Goal: Information Seeking & Learning: Learn about a topic

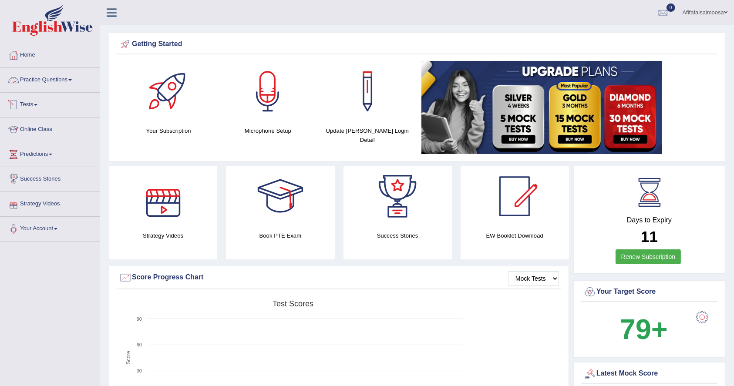
click at [54, 77] on link "Practice Questions" at bounding box center [49, 79] width 99 height 22
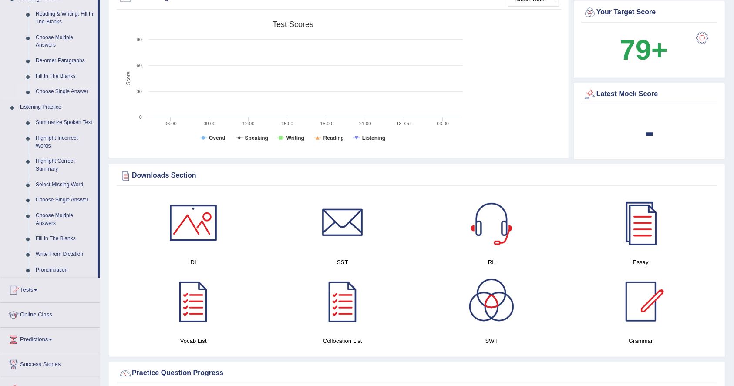
scroll to position [232, 0]
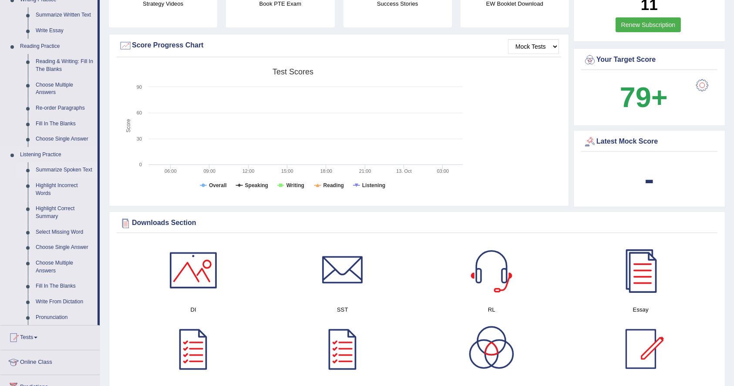
click at [64, 169] on link "Summarize Spoken Text" at bounding box center [65, 170] width 66 height 16
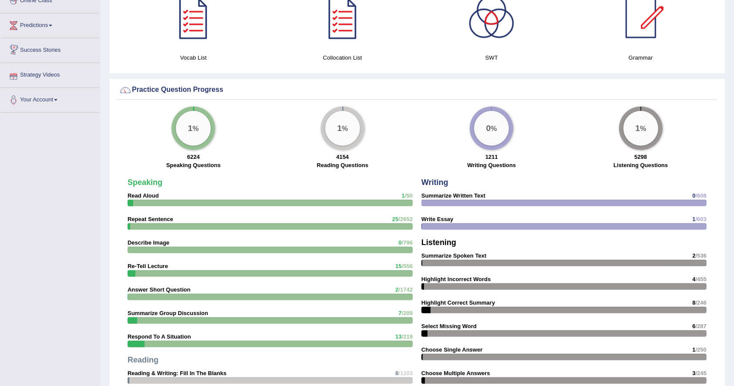
scroll to position [522, 0]
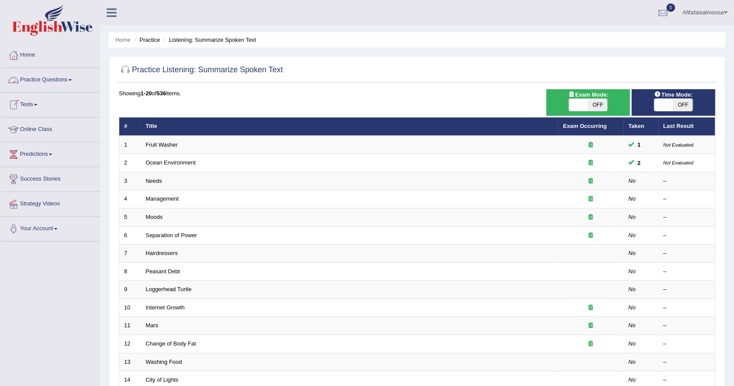
click at [46, 80] on link "Practice Questions" at bounding box center [49, 79] width 99 height 22
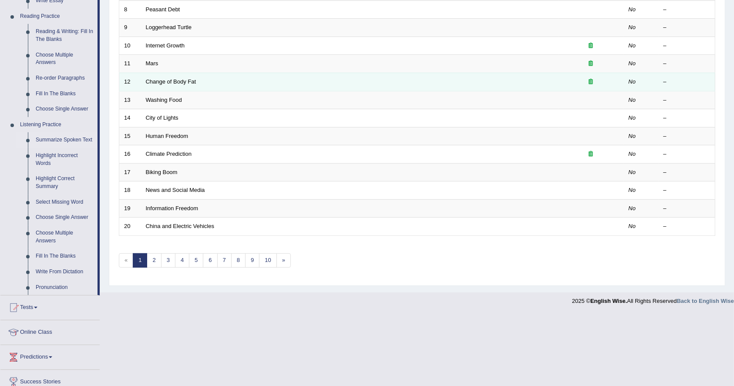
scroll to position [266, 0]
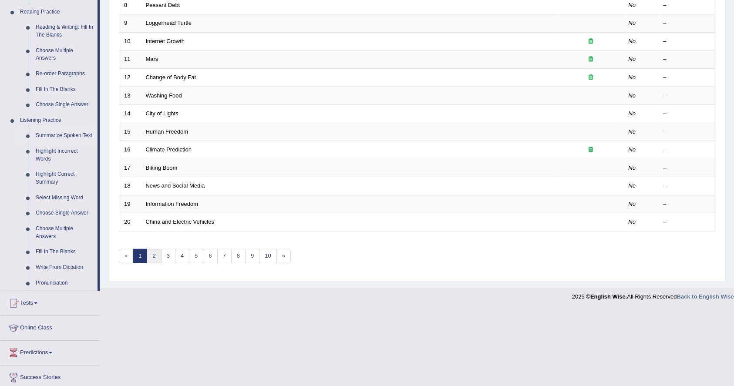
click at [154, 252] on link "2" at bounding box center [154, 256] width 14 height 14
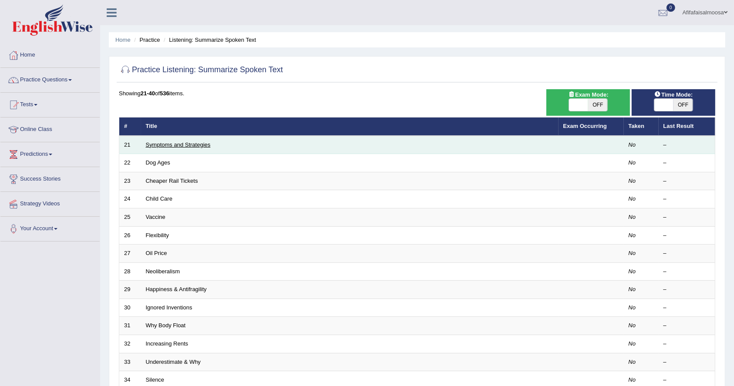
click at [159, 142] on link "Symptoms and Strategies" at bounding box center [178, 144] width 65 height 7
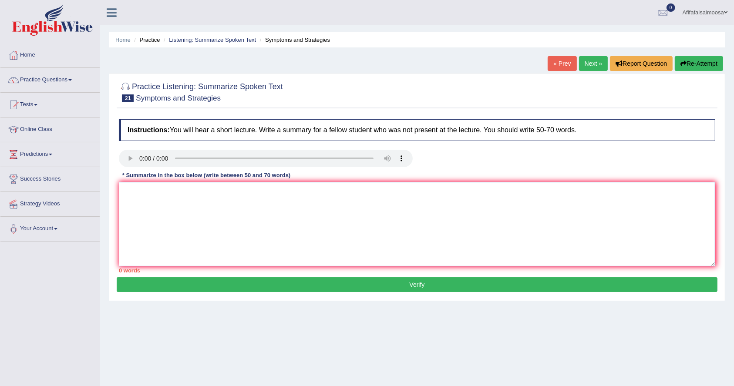
click at [194, 205] on textarea at bounding box center [417, 224] width 596 height 84
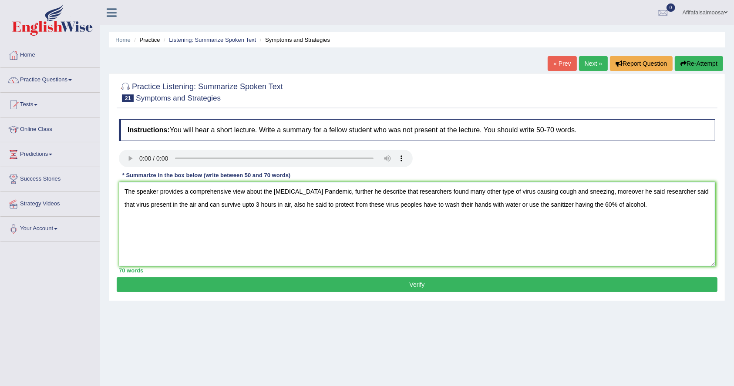
type textarea "The speaker provides a comprehensive view about the COVID-19 Pandemic, further …"
click at [367, 284] on button "Verify" at bounding box center [417, 284] width 601 height 15
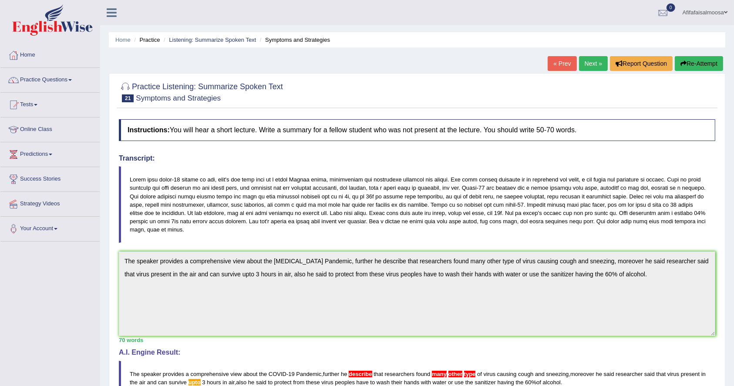
click at [596, 67] on link "Next »" at bounding box center [593, 63] width 29 height 15
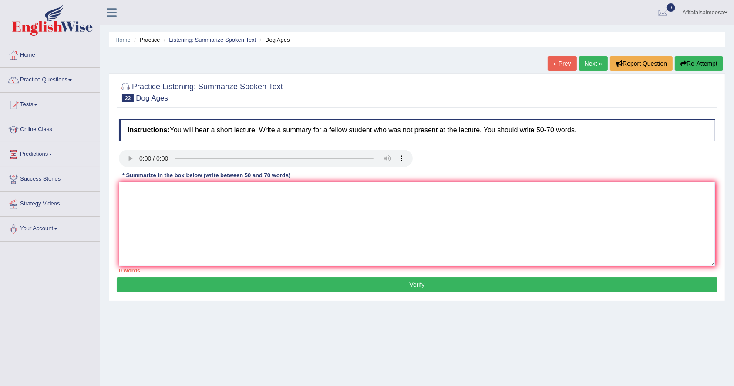
click at [155, 218] on textarea at bounding box center [417, 224] width 596 height 84
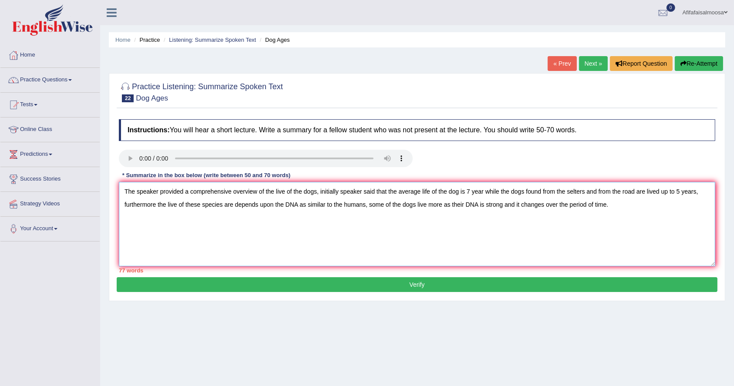
click at [609, 205] on textarea "The speaker provided a comprehensive overview of the live of the dogs, initiall…" at bounding box center [417, 224] width 596 height 84
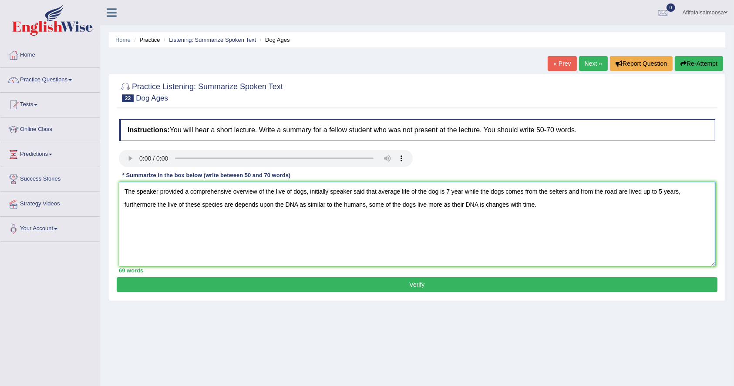
type textarea "The speaker provided a comprehensive overview of the live of dogs, initially sp…"
click at [434, 285] on button "Verify" at bounding box center [417, 284] width 601 height 15
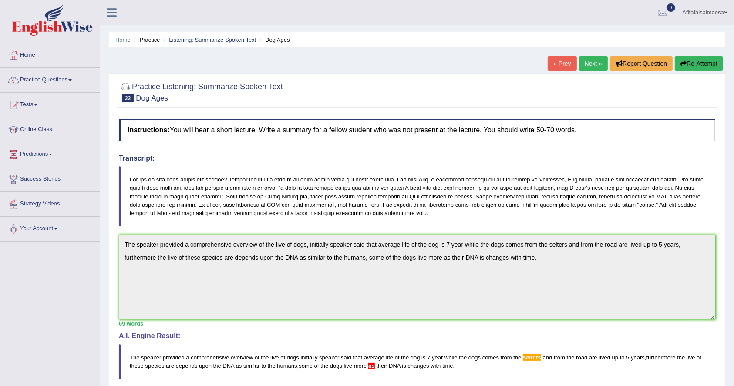
click at [591, 63] on link "Next »" at bounding box center [593, 63] width 29 height 15
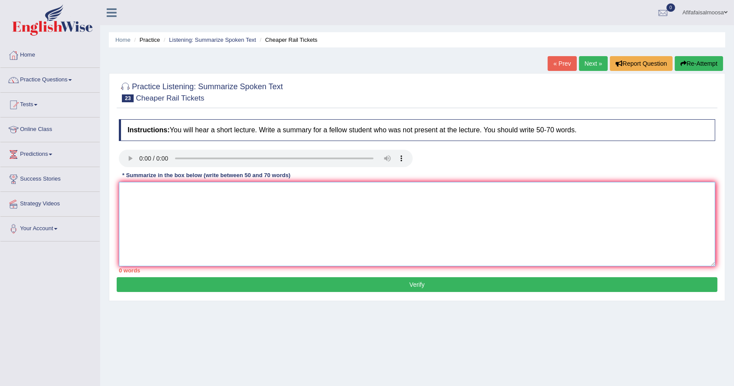
click at [150, 218] on textarea at bounding box center [417, 224] width 596 height 84
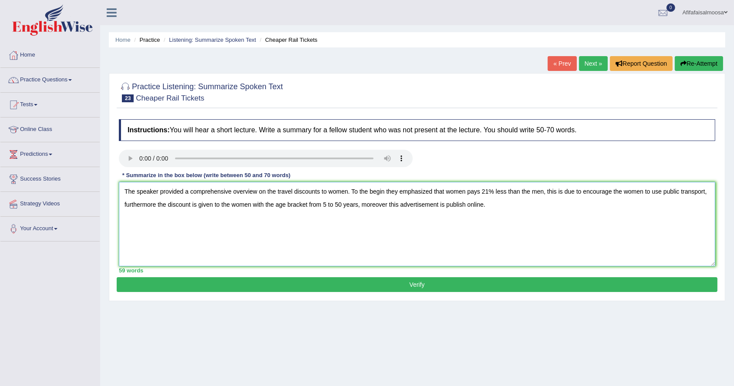
type textarea "The speaker provided a comprehensive overview on the travel discounts to women.…"
click at [425, 280] on button "Verify" at bounding box center [417, 284] width 601 height 15
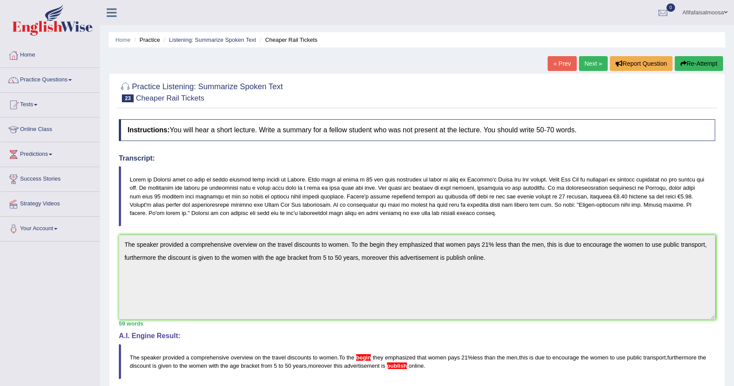
click at [588, 64] on link "Next »" at bounding box center [593, 63] width 29 height 15
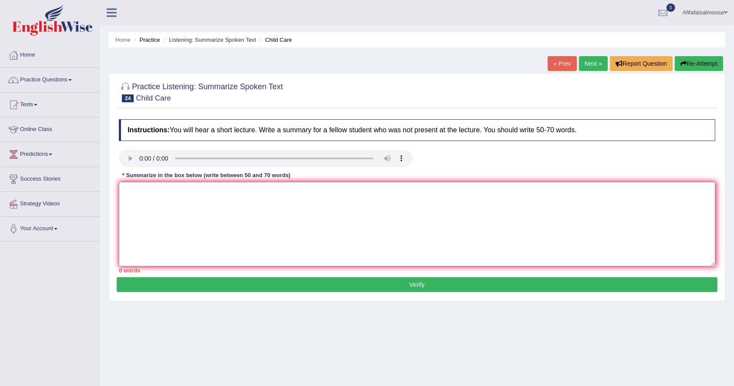
click at [165, 232] on textarea at bounding box center [417, 224] width 596 height 84
type textarea "a"
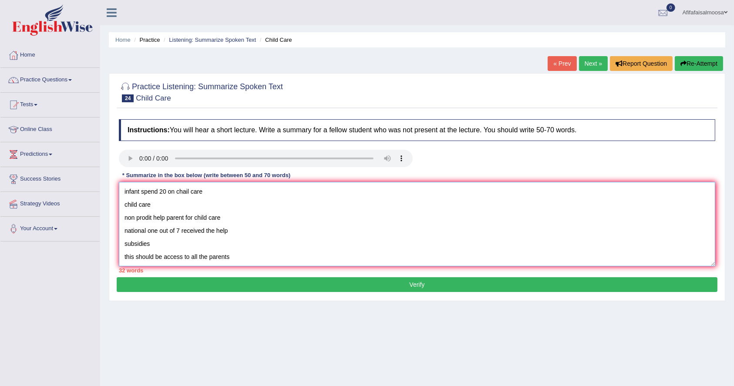
scroll to position [5, 0]
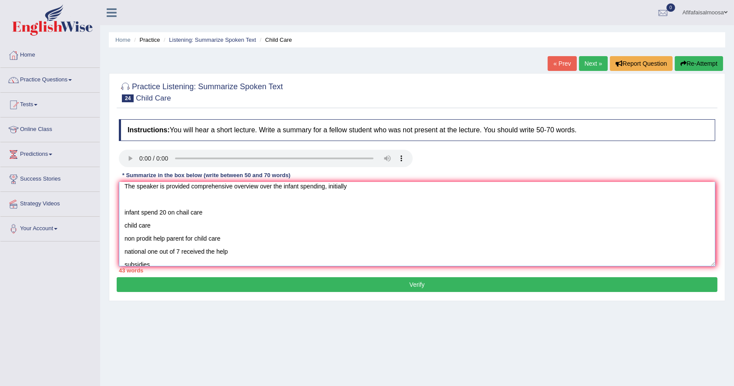
click at [165, 215] on textarea "The speaker is provided comprehensive overview over the infant spending, initia…" at bounding box center [417, 224] width 596 height 84
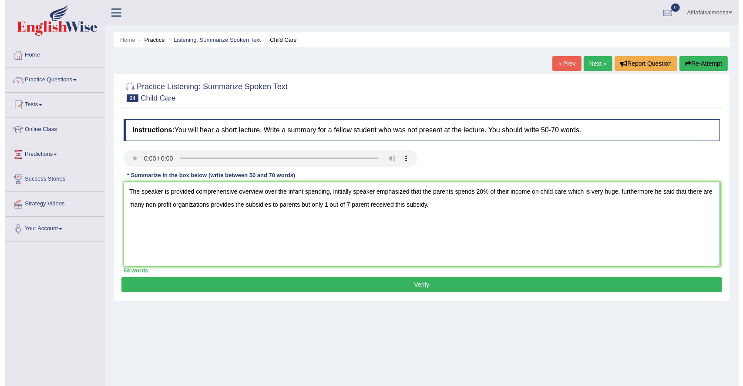
scroll to position [0, 0]
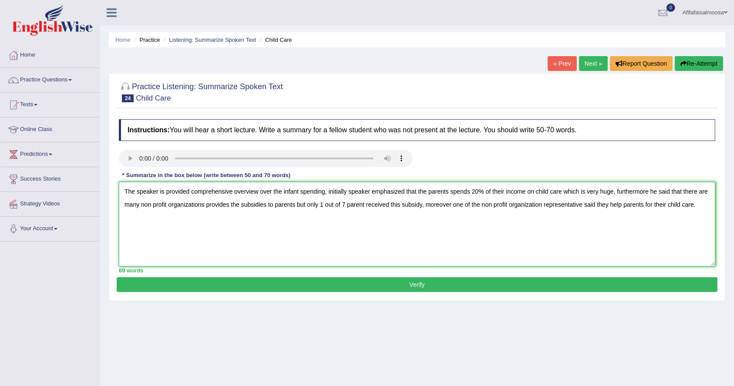
click at [612, 193] on textarea "The speaker is provided comprehensive overview over the infant spending, initia…" at bounding box center [417, 224] width 596 height 84
type textarea "The speaker is provided comprehensive overview over the infant spending, initia…"
click at [526, 279] on button "Verify" at bounding box center [417, 284] width 601 height 15
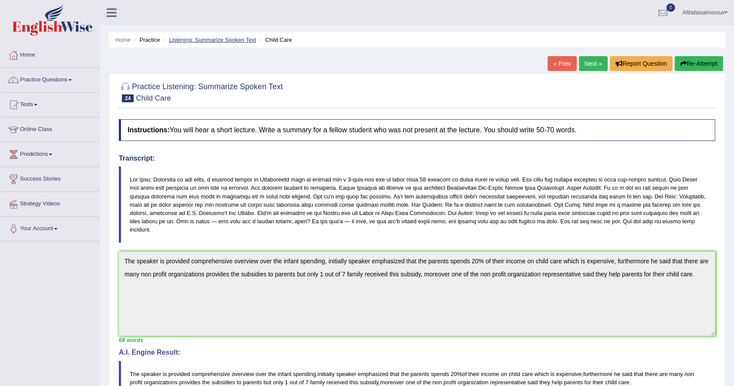
click at [217, 37] on link "Listening: Summarize Spoken Text" at bounding box center [212, 40] width 87 height 7
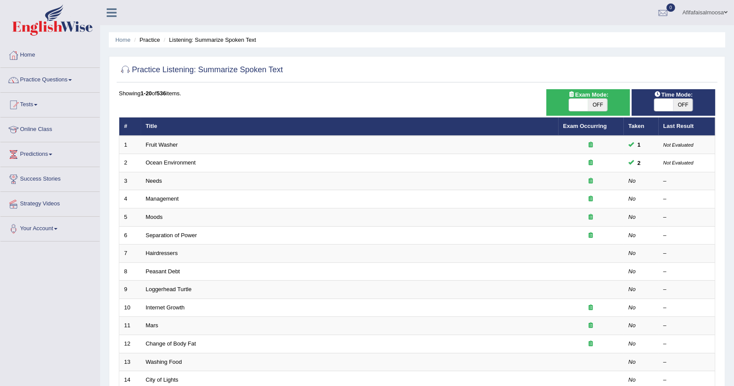
click at [596, 106] on span "OFF" at bounding box center [597, 105] width 19 height 12
checkbox input "true"
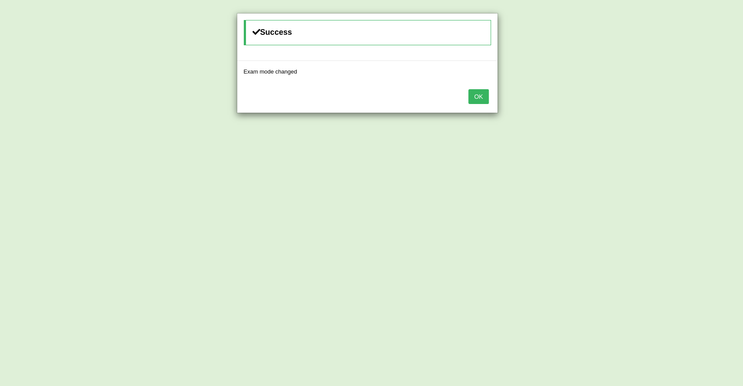
click at [475, 98] on button "OK" at bounding box center [478, 96] width 20 height 15
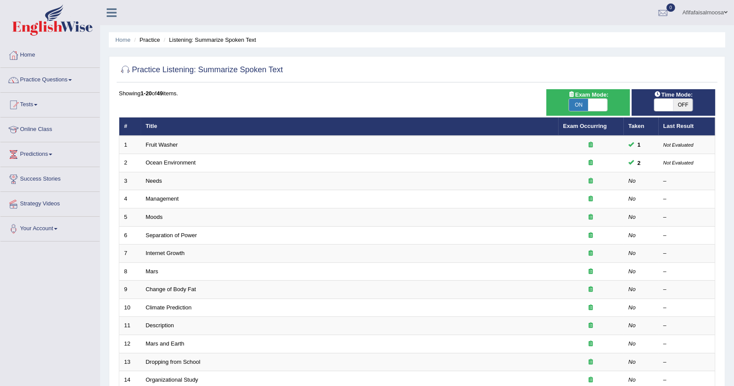
click at [676, 103] on span "OFF" at bounding box center [682, 105] width 19 height 12
checkbox input "true"
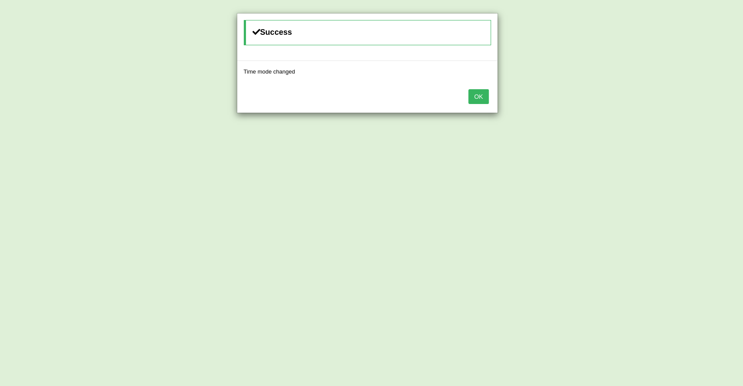
click at [479, 96] on button "OK" at bounding box center [478, 96] width 20 height 15
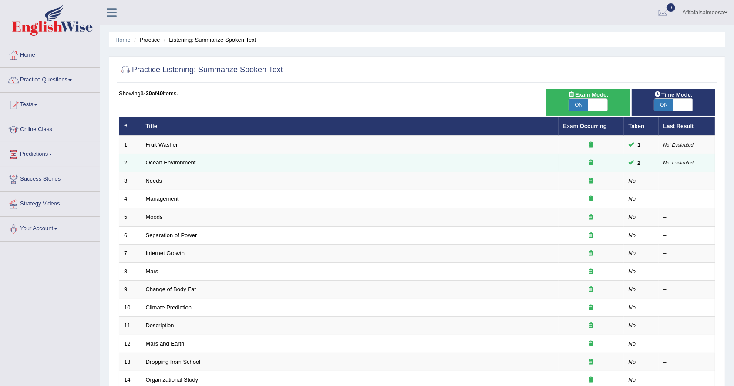
scroll to position [189, 0]
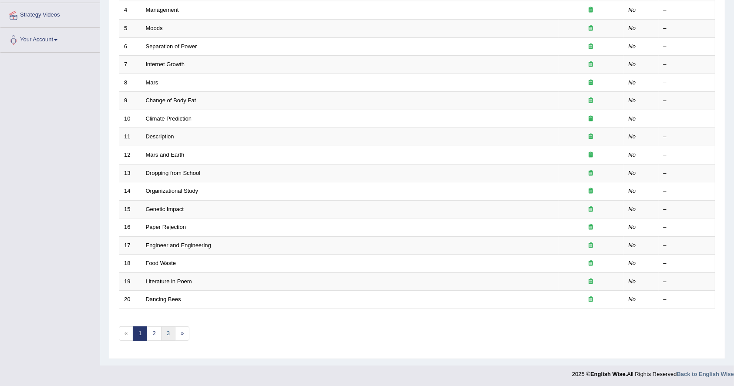
click at [169, 331] on link "3" at bounding box center [168, 333] width 14 height 14
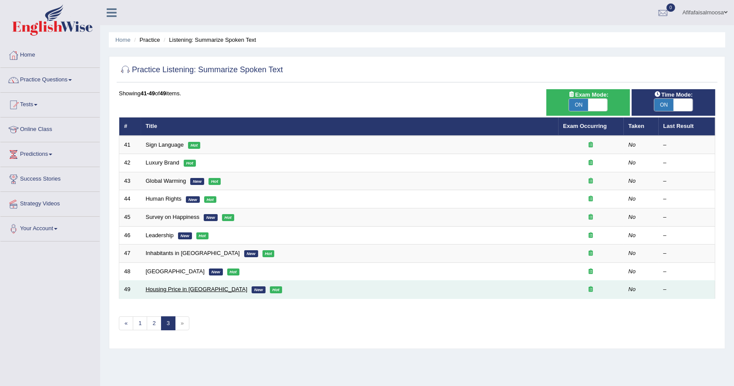
click at [179, 286] on link "Housing Price in Australia" at bounding box center [197, 289] width 102 height 7
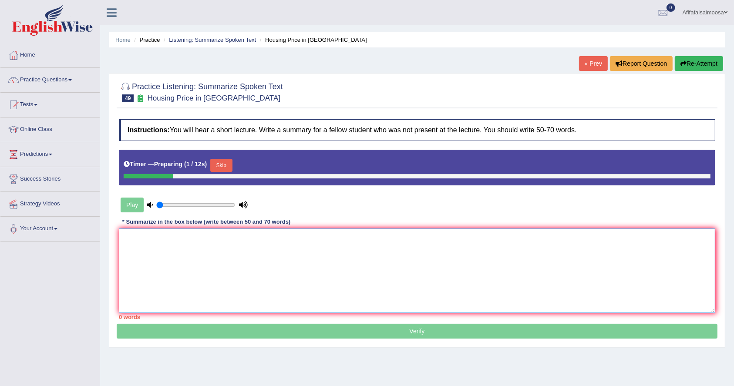
click at [211, 267] on textarea at bounding box center [417, 271] width 596 height 84
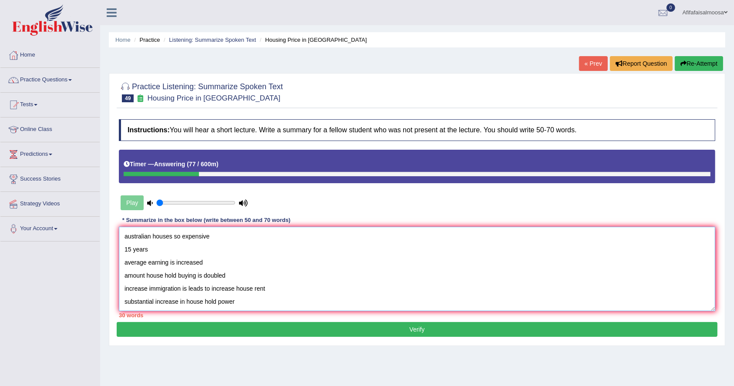
click at [171, 239] on textarea "australian houses so expensive 15 years average earning is increased amount hou…" at bounding box center [417, 269] width 596 height 84
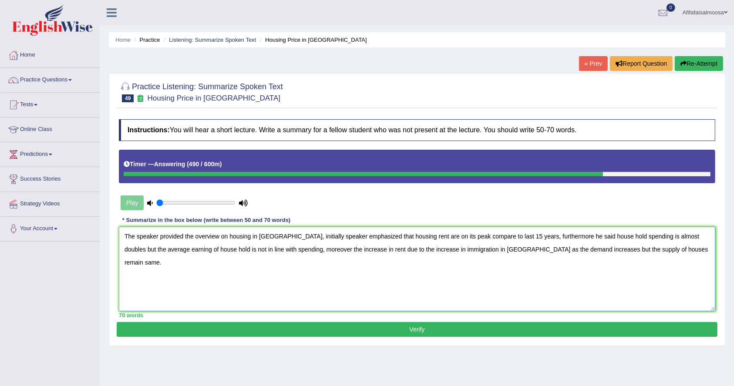
click at [644, 247] on textarea "The speaker provided the overview on housing in [GEOGRAPHIC_DATA], initially sp…" at bounding box center [417, 269] width 596 height 84
type textarea "The speaker provided the overview on housing in [GEOGRAPHIC_DATA], initially sp…"
click at [511, 327] on button "Verify" at bounding box center [417, 329] width 601 height 15
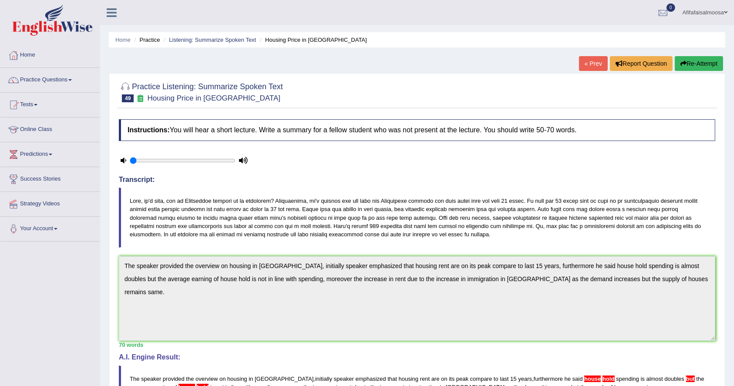
click at [581, 65] on link "« Prev" at bounding box center [593, 63] width 29 height 15
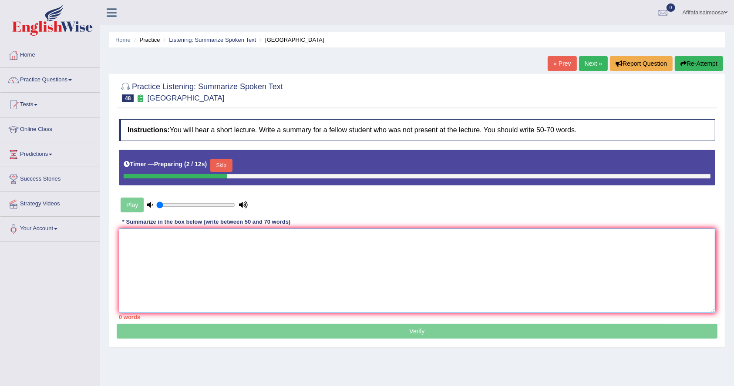
click at [141, 244] on textarea at bounding box center [417, 271] width 596 height 84
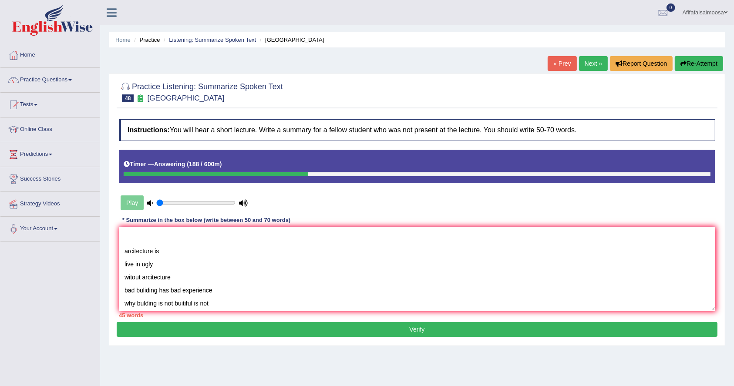
scroll to position [26, 0]
click at [219, 289] on textarea "The speaker is provided comprehensive overview on ugly building, initially spea…" at bounding box center [417, 269] width 596 height 84
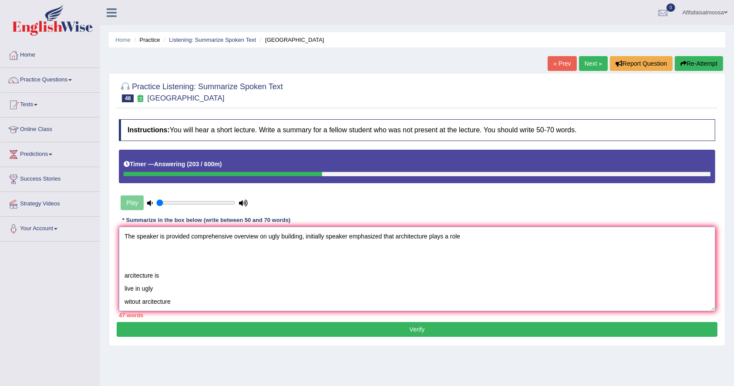
click at [471, 238] on textarea "The speaker is provided comprehensive overview on ugly building, initially spea…" at bounding box center [417, 269] width 596 height 84
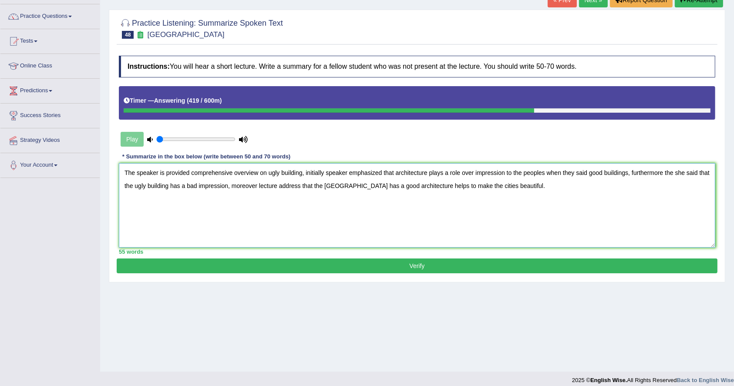
scroll to position [64, 0]
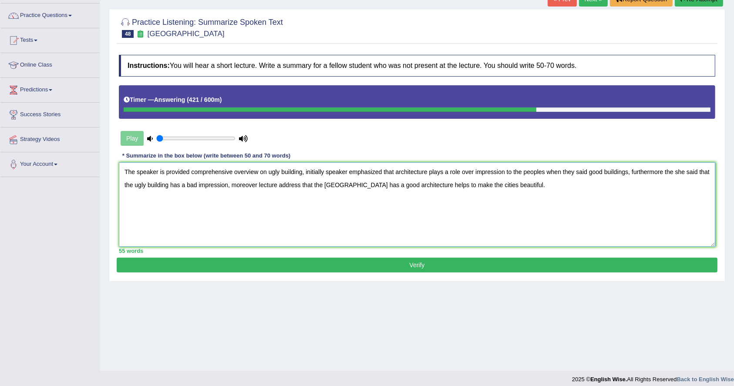
paste textarea "arcitecture is live in ugly witout arcitecture bad buliding has bad experience …"
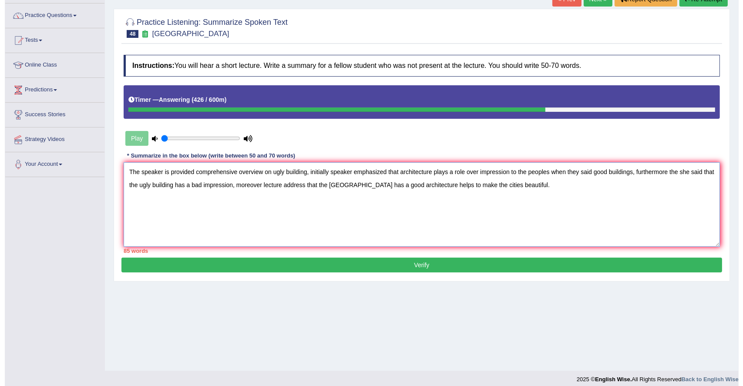
scroll to position [0, 0]
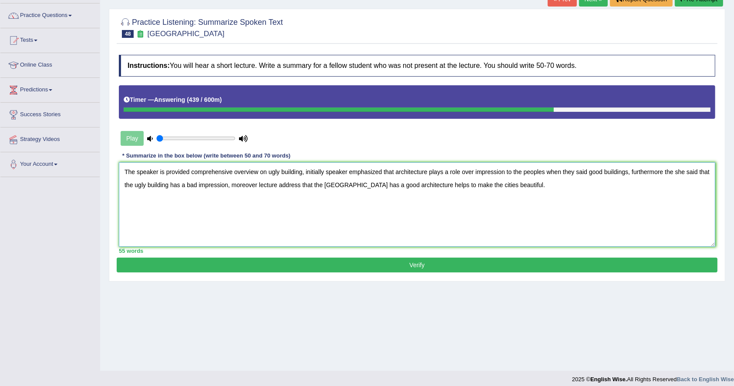
click at [515, 188] on textarea "The speaker is provided comprehensive overview on ugly building, initially spea…" at bounding box center [417, 204] width 596 height 84
click at [585, 172] on textarea "The speaker is provided comprehensive overview on ugly building, initially spea…" at bounding box center [417, 204] width 596 height 84
click at [670, 172] on textarea "The speaker is provided comprehensive overview on ugly building, initially spea…" at bounding box center [417, 204] width 596 height 84
type textarea "The speaker is provided comprehensive overview on ugly building, initially spea…"
click at [614, 263] on button "Verify" at bounding box center [417, 265] width 601 height 15
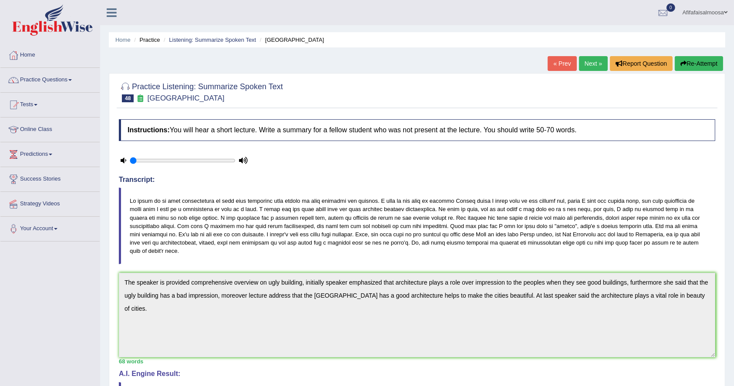
click at [548, 62] on link "« Prev" at bounding box center [562, 63] width 29 height 15
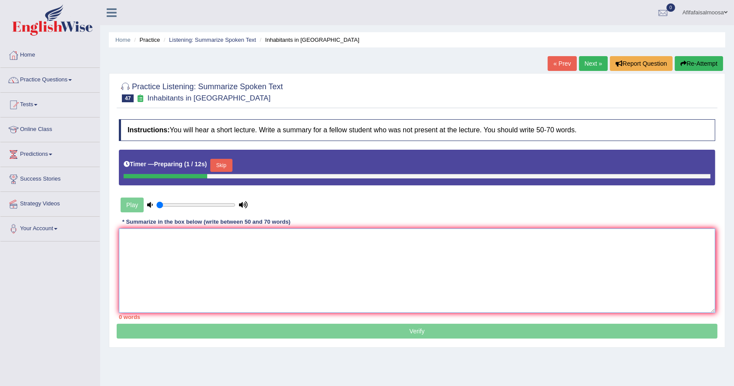
click at [187, 256] on textarea at bounding box center [417, 271] width 596 height 84
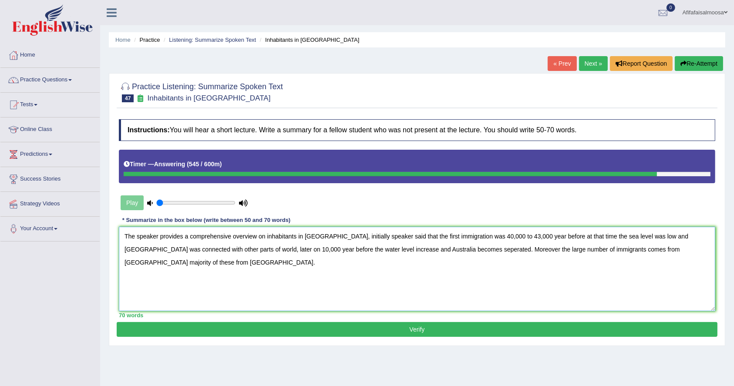
click at [542, 235] on textarea "The speaker provides a comprehensive overview on inhabitants in [GEOGRAPHIC_DAT…" at bounding box center [417, 269] width 596 height 84
click at [226, 249] on textarea "The speaker provides a comprehensive overview on inhabitants in [GEOGRAPHIC_DAT…" at bounding box center [417, 269] width 596 height 84
drag, startPoint x: 226, startPoint y: 249, endPoint x: 263, endPoint y: 242, distance: 37.7
click at [226, 249] on textarea "The speaker provides a comprehensive overview on inhabitants in [GEOGRAPHIC_DAT…" at bounding box center [417, 269] width 596 height 84
click at [646, 247] on textarea "The speaker provides a comprehensive overview on inhabitants in [GEOGRAPHIC_DAT…" at bounding box center [417, 269] width 596 height 84
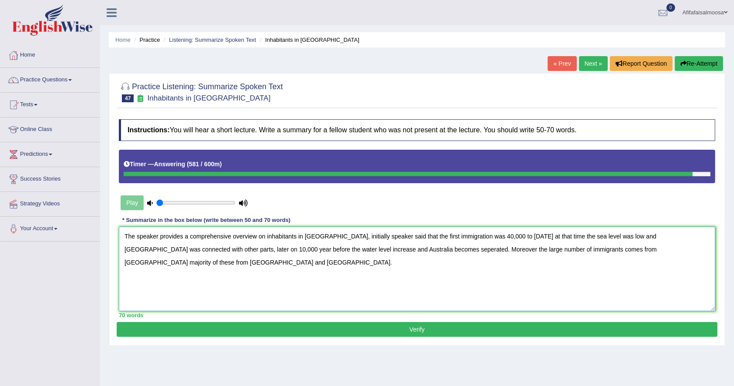
click at [229, 248] on textarea "The speaker provides a comprehensive overview on inhabitants in [GEOGRAPHIC_DAT…" at bounding box center [417, 269] width 596 height 84
type textarea "The speaker provides a comprehensive overview on inhabitants in [GEOGRAPHIC_DAT…"
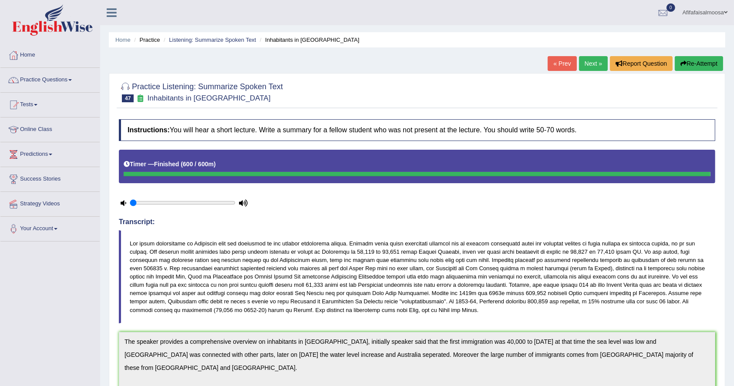
click at [557, 63] on link "« Prev" at bounding box center [562, 63] width 29 height 15
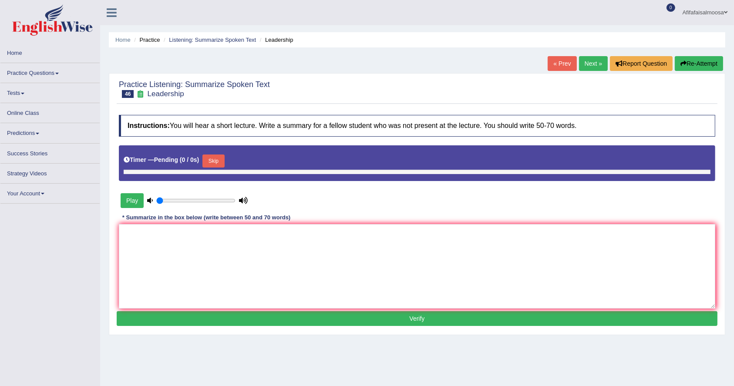
click at [262, 267] on textarea at bounding box center [417, 266] width 596 height 84
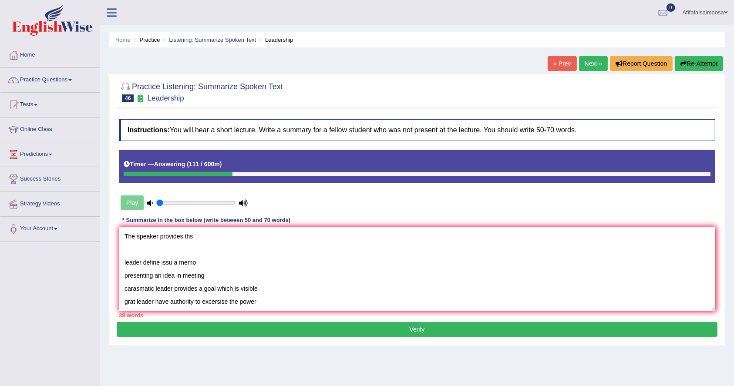
click at [218, 235] on textarea "The speaker provides ths leader define issu a memo presenting an idea in meetin…" at bounding box center [417, 269] width 596 height 84
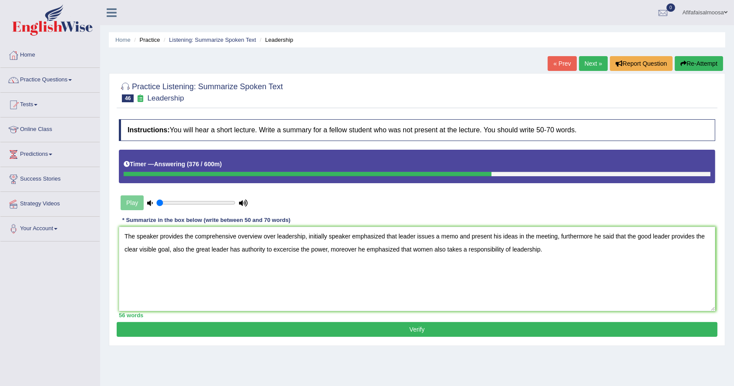
click at [170, 250] on textarea "The speaker provides the comprehensive overview over leadership, initially spea…" at bounding box center [417, 269] width 596 height 84
click at [231, 250] on textarea "The speaker provides the comprehensive overview over leadership, initially spea…" at bounding box center [417, 269] width 596 height 84
click at [366, 246] on textarea "The speaker provides the comprehensive overview over leadership, initially spea…" at bounding box center [417, 269] width 596 height 84
click at [560, 250] on textarea "The speaker provides the comprehensive overview over leadership, initially spea…" at bounding box center [417, 269] width 596 height 84
type textarea "The speaker provides the comprehensive overview over leadership, initially spea…"
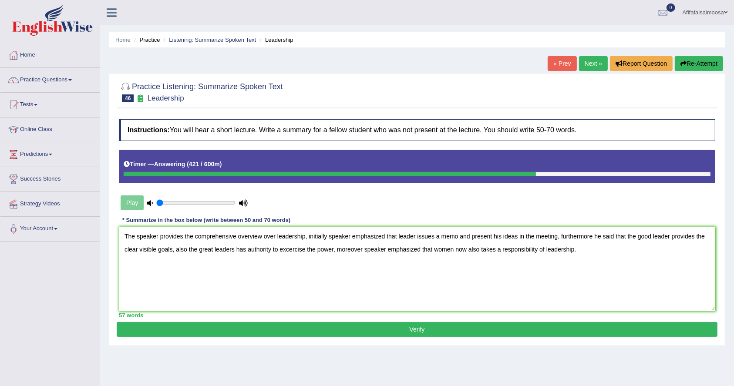
click at [483, 330] on button "Verify" at bounding box center [417, 329] width 601 height 15
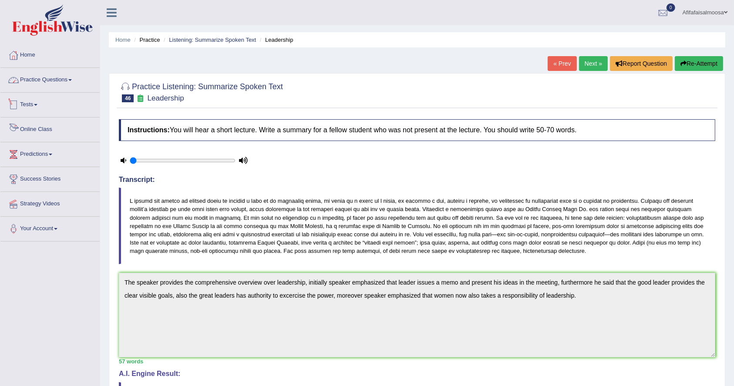
click at [54, 79] on link "Practice Questions" at bounding box center [49, 79] width 99 height 22
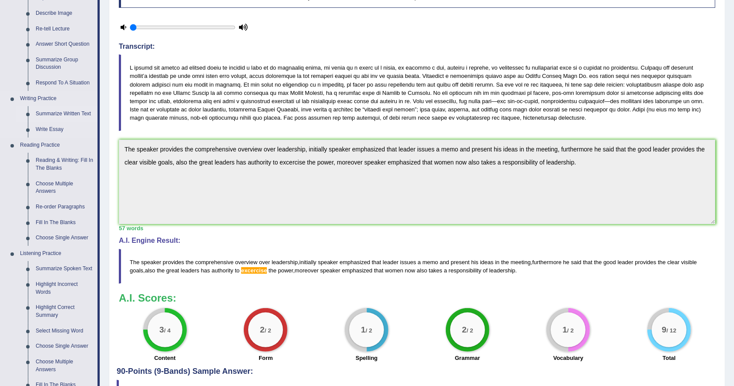
scroll to position [136, 0]
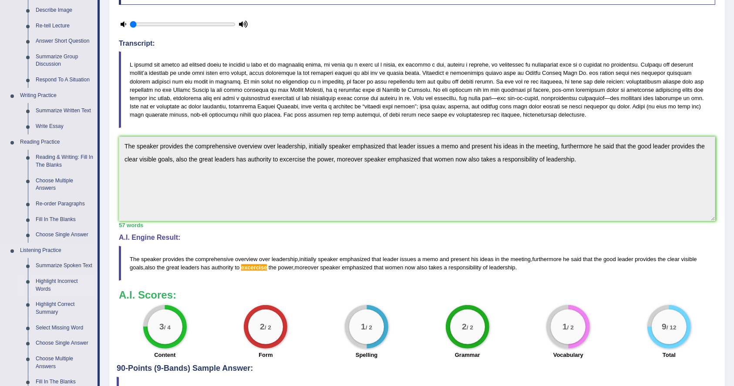
click at [42, 286] on link "Highlight Incorrect Words" at bounding box center [65, 285] width 66 height 23
click at [42, 286] on div "Toggle navigation Home Practice Questions Speaking Practice Read Aloud Repeat S…" at bounding box center [367, 153] width 734 height 578
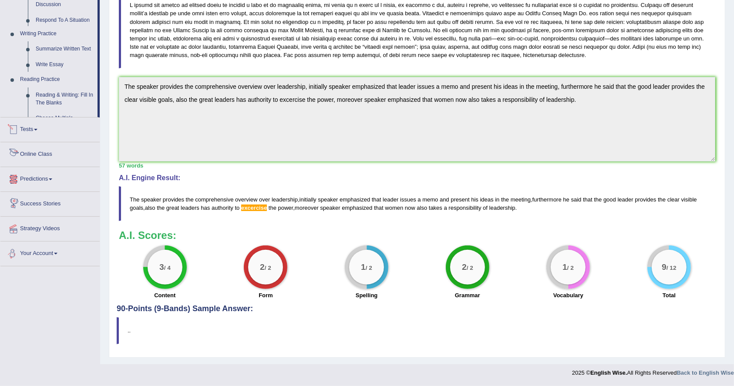
scroll to position [320, 0]
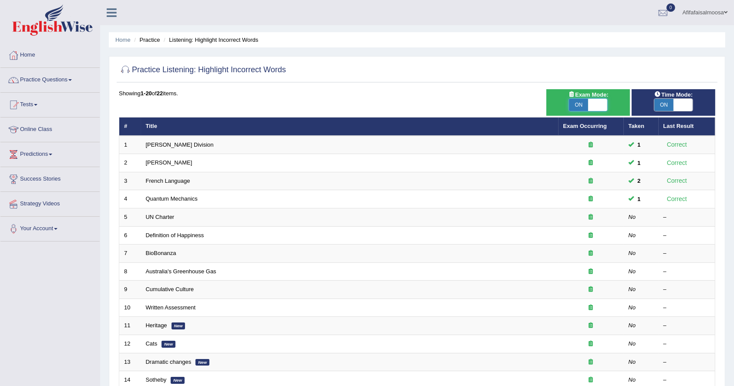
click at [600, 103] on span at bounding box center [597, 105] width 19 height 12
drag, startPoint x: 600, startPoint y: 103, endPoint x: 606, endPoint y: 105, distance: 6.3
click at [600, 103] on span at bounding box center [597, 105] width 19 height 12
checkbox input "true"
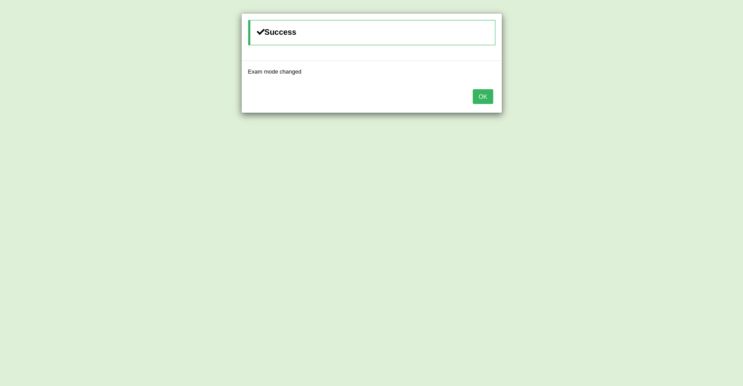
click at [486, 96] on button "OK" at bounding box center [483, 96] width 20 height 15
click at [486, 96] on body "Toggle navigation Home Practice Questions Speaking Practice Read Aloud Repeat S…" at bounding box center [371, 193] width 743 height 386
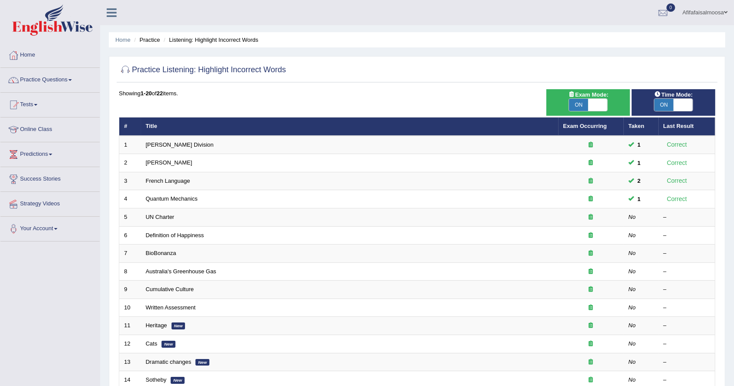
click at [669, 108] on span "ON" at bounding box center [663, 105] width 19 height 12
checkbox input "false"
click at [669, 108] on div "ON OFF" at bounding box center [663, 105] width 57 height 12
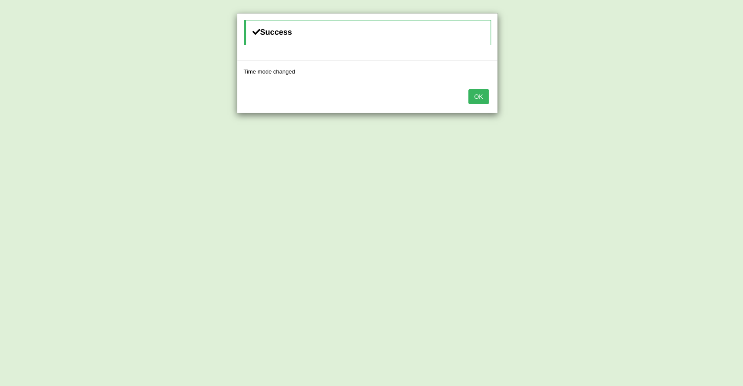
click at [474, 96] on button "OK" at bounding box center [478, 96] width 20 height 15
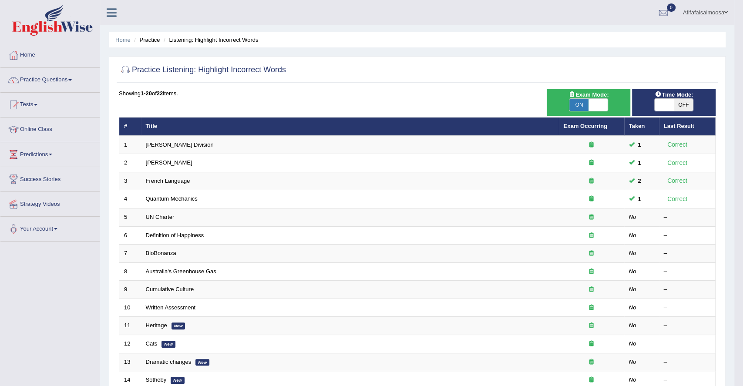
click at [474, 96] on body "Toggle navigation Home Practice Questions Speaking Practice Read Aloud Repeat S…" at bounding box center [371, 193] width 743 height 386
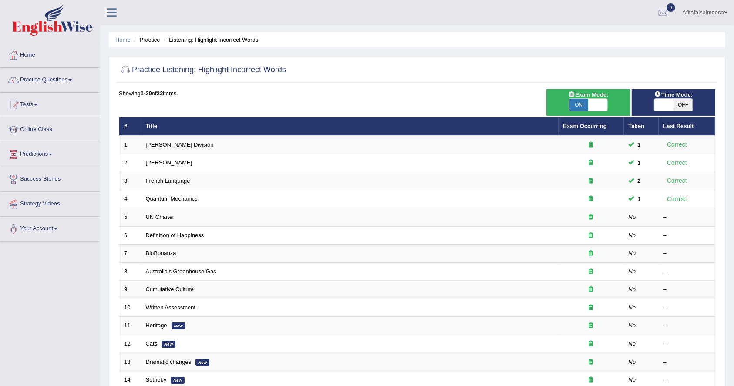
click at [579, 100] on span "ON" at bounding box center [578, 105] width 19 height 12
checkbox input "false"
click at [579, 100] on div "ON OFF" at bounding box center [578, 105] width 57 height 12
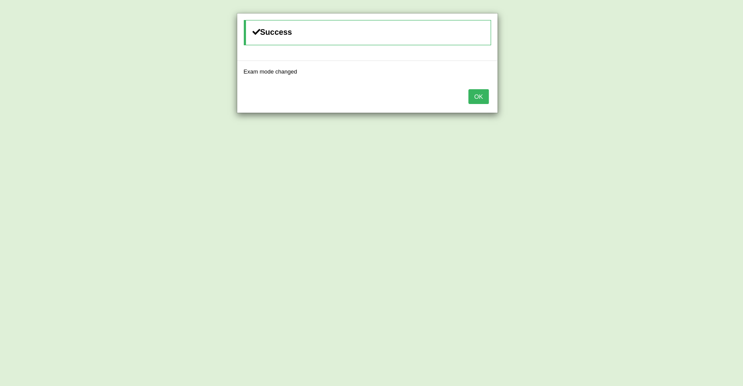
click at [473, 95] on button "OK" at bounding box center [478, 96] width 20 height 15
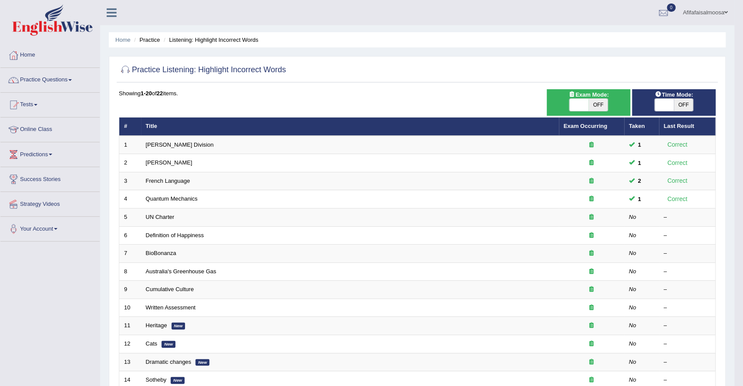
click at [473, 95] on body "Toggle navigation Home Practice Questions Speaking Practice Read Aloud Repeat S…" at bounding box center [371, 193] width 743 height 386
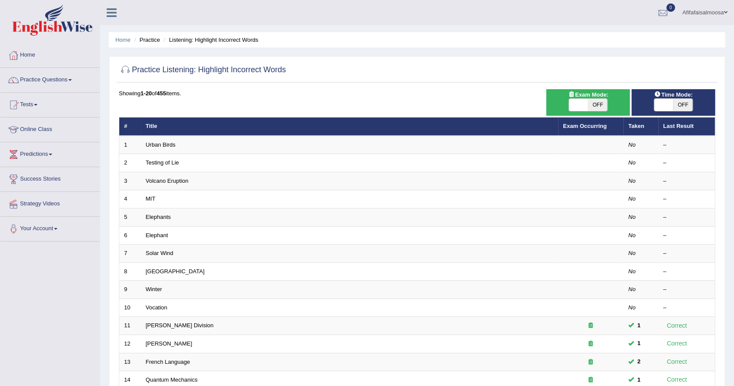
scroll to position [189, 0]
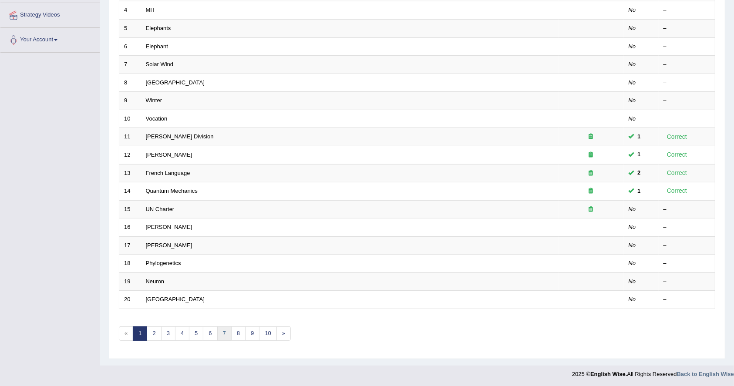
click at [225, 333] on link "7" at bounding box center [224, 333] width 14 height 14
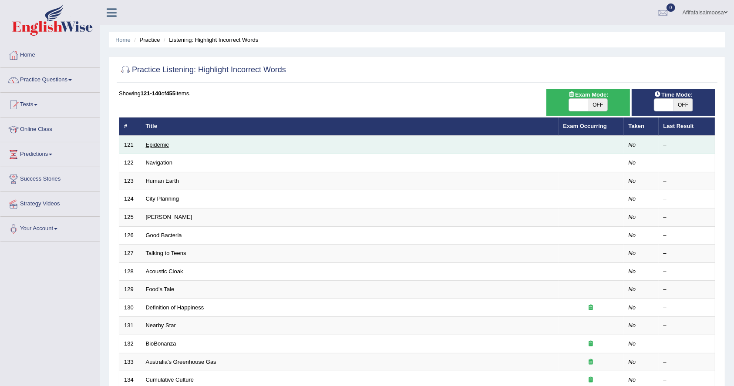
click at [157, 143] on link "Epidemic" at bounding box center [157, 144] width 23 height 7
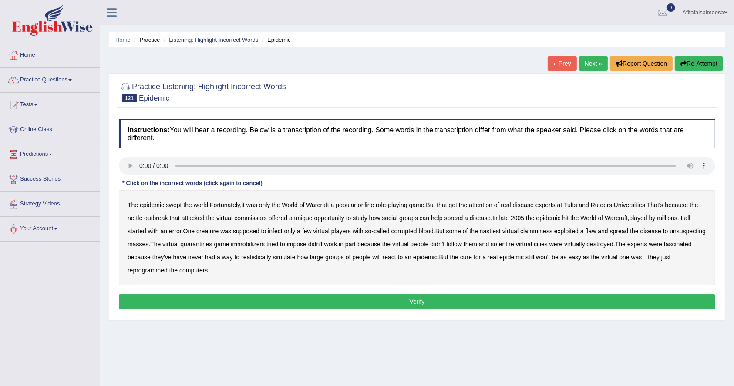
click at [133, 216] on b "nettle" at bounding box center [135, 218] width 15 height 7
click at [547, 232] on b "clamminess" at bounding box center [536, 231] width 32 height 7
click at [265, 242] on b "immobilizers" at bounding box center [248, 244] width 34 height 7
click at [331, 299] on button "Verify" at bounding box center [417, 301] width 596 height 15
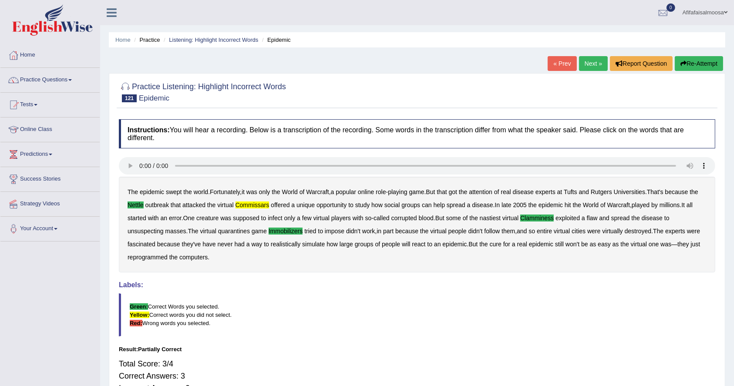
click at [591, 61] on link "Next »" at bounding box center [593, 63] width 29 height 15
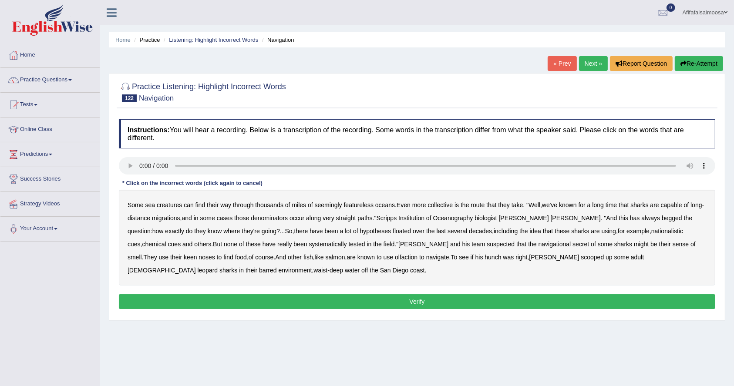
click at [330, 306] on button "Verify" at bounding box center [417, 301] width 596 height 15
click at [437, 203] on b "collective" at bounding box center [440, 205] width 25 height 7
click at [288, 215] on b "denominators" at bounding box center [269, 218] width 37 height 7
click at [651, 232] on b "nationalistic" at bounding box center [667, 231] width 32 height 7
click at [141, 241] on b "cues" at bounding box center [134, 244] width 13 height 7
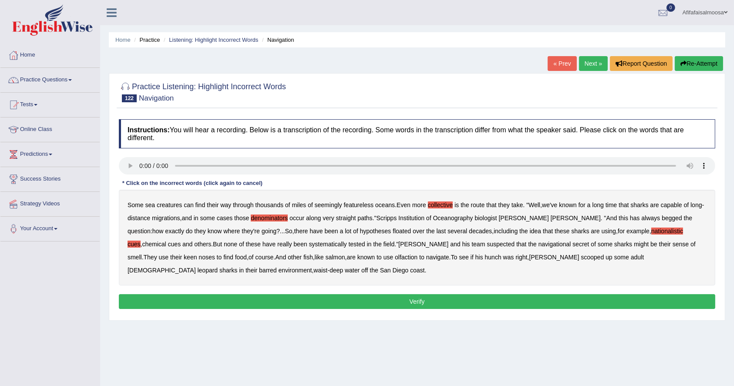
click at [276, 267] on b "barred" at bounding box center [267, 270] width 17 height 7
click at [415, 305] on button "Verify" at bounding box center [417, 301] width 596 height 15
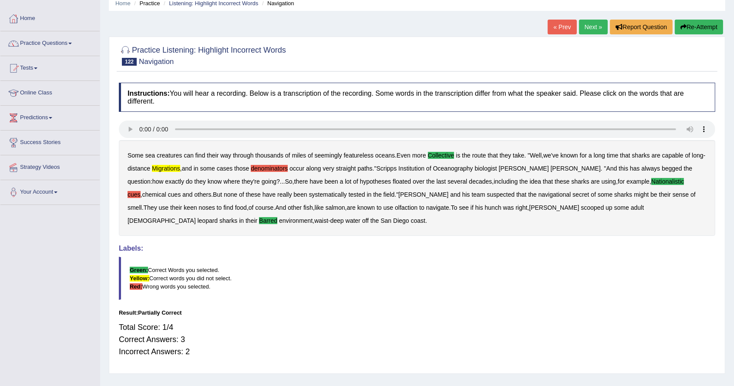
scroll to position [13, 0]
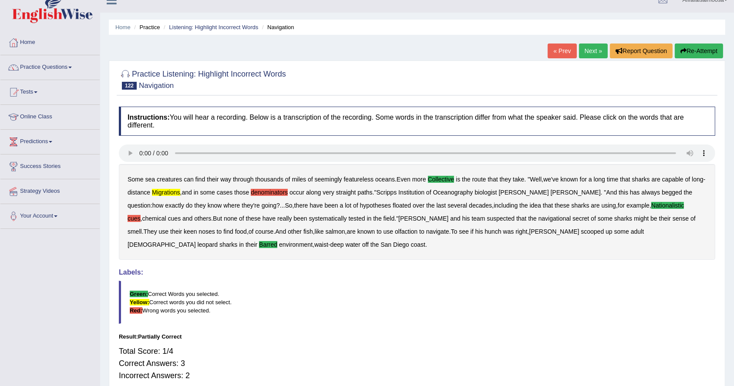
click at [582, 49] on link "Next »" at bounding box center [593, 51] width 29 height 15
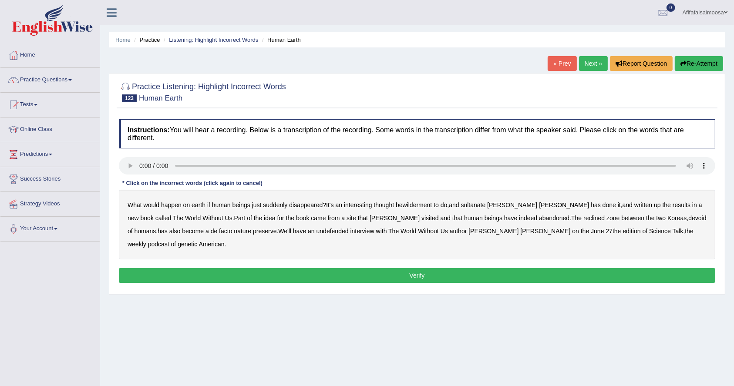
click at [414, 204] on b "bewilderment" at bounding box center [414, 205] width 36 height 7
click at [316, 229] on b "undefended" at bounding box center [332, 231] width 32 height 7
click at [197, 241] on b "genetic" at bounding box center [188, 244] width 20 height 7
click at [477, 268] on button "Verify" at bounding box center [417, 275] width 596 height 15
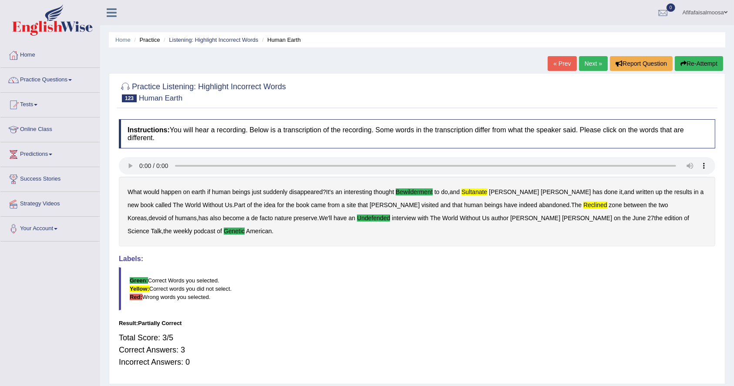
click at [584, 61] on link "Next »" at bounding box center [593, 63] width 29 height 15
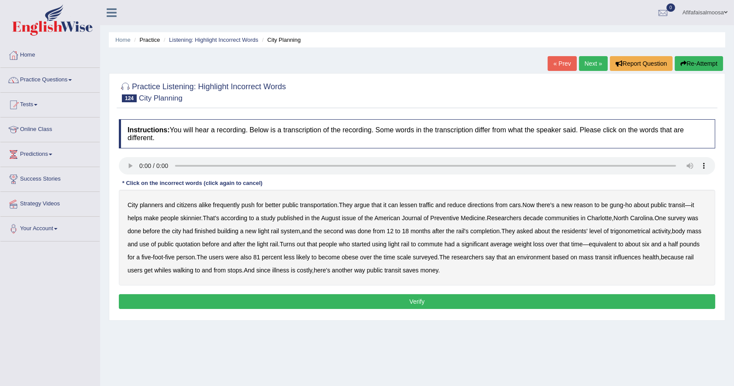
click at [471, 202] on b "directions" at bounding box center [481, 205] width 26 height 7
click at [646, 230] on b "trigonometrical" at bounding box center [630, 231] width 40 height 7
click at [163, 271] on b "whiles" at bounding box center [162, 270] width 17 height 7
click at [159, 270] on b "whiles" at bounding box center [162, 270] width 17 height 7
click at [533, 219] on b "decade" at bounding box center [533, 218] width 20 height 7
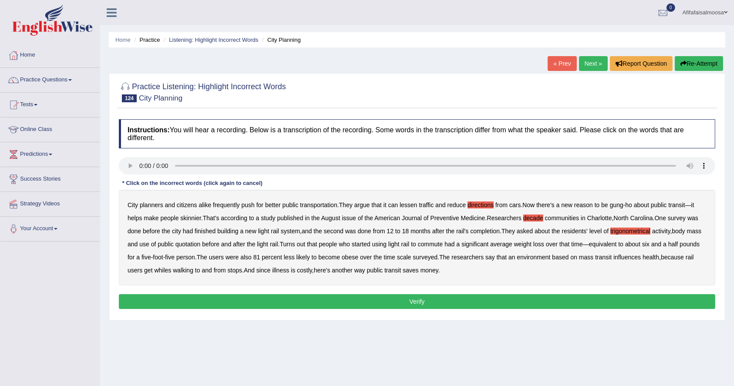
click at [186, 243] on b "quotation" at bounding box center [187, 244] width 25 height 7
click at [272, 297] on button "Verify" at bounding box center [417, 301] width 596 height 15
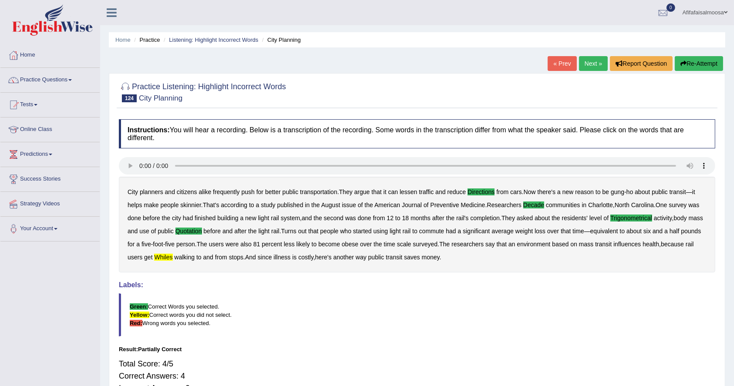
click at [592, 66] on link "Next »" at bounding box center [593, 63] width 29 height 15
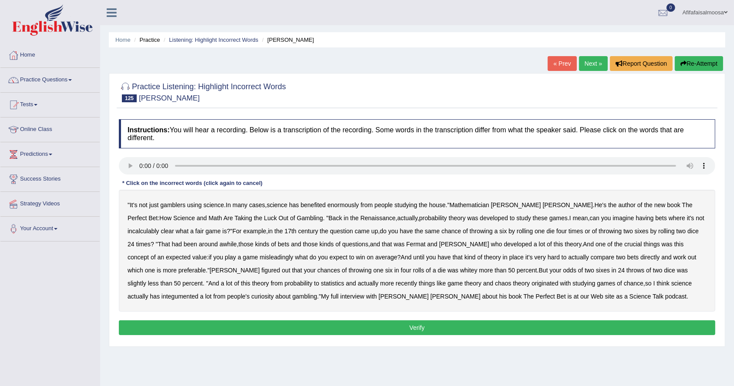
click at [199, 243] on b "around" at bounding box center [208, 244] width 19 height 7
click at [260, 258] on b "misleadingly" at bounding box center [277, 257] width 34 height 7
click at [460, 273] on b "whitey" at bounding box center [468, 270] width 17 height 7
click at [226, 285] on b "lot" at bounding box center [229, 283] width 7 height 7
click at [362, 326] on button "Verify" at bounding box center [417, 327] width 596 height 15
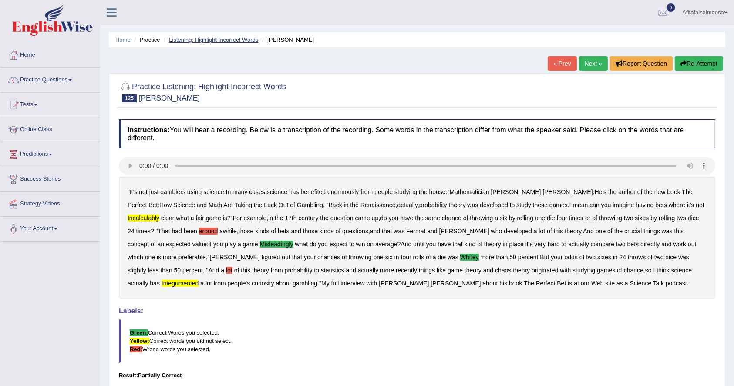
click at [211, 37] on link "Listening: Highlight Incorrect Words" at bounding box center [213, 40] width 89 height 7
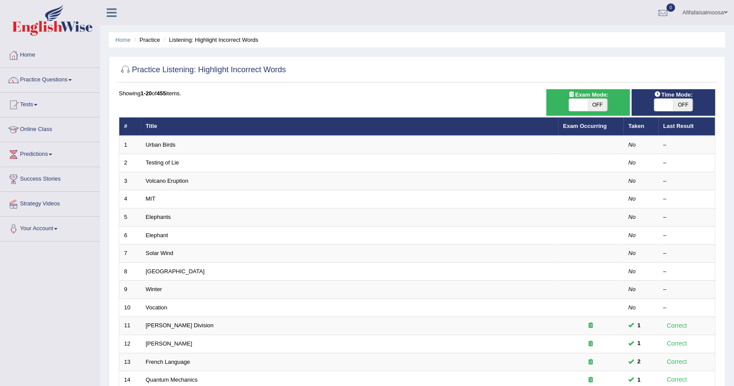
click at [596, 104] on span "OFF" at bounding box center [597, 105] width 19 height 12
checkbox input "true"
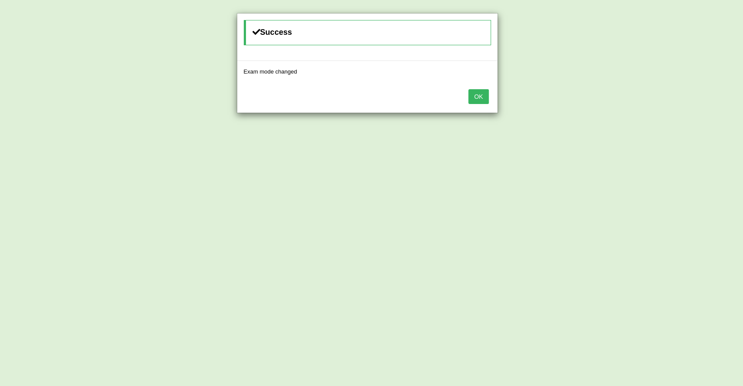
click at [485, 95] on button "OK" at bounding box center [478, 96] width 20 height 15
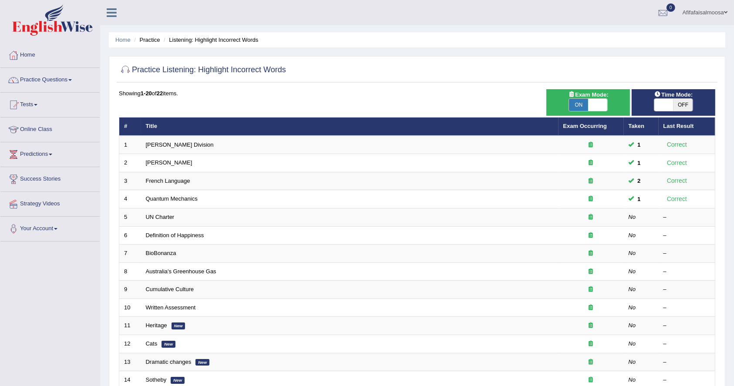
click at [677, 104] on span "OFF" at bounding box center [682, 105] width 19 height 12
checkbox input "true"
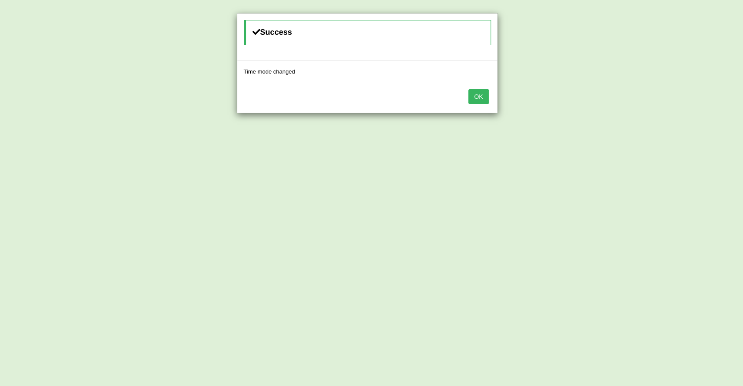
click at [474, 97] on button "OK" at bounding box center [478, 96] width 20 height 15
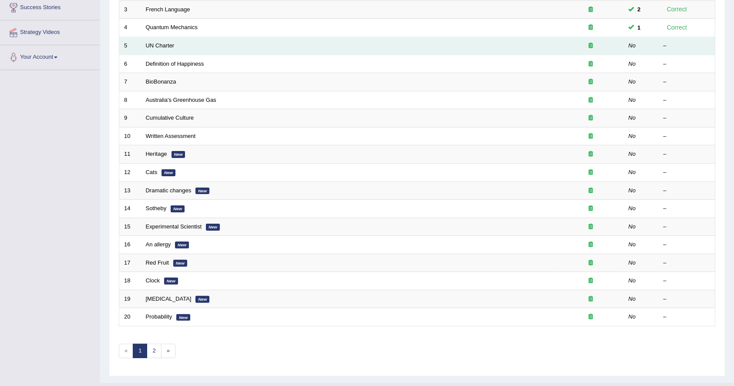
scroll to position [189, 0]
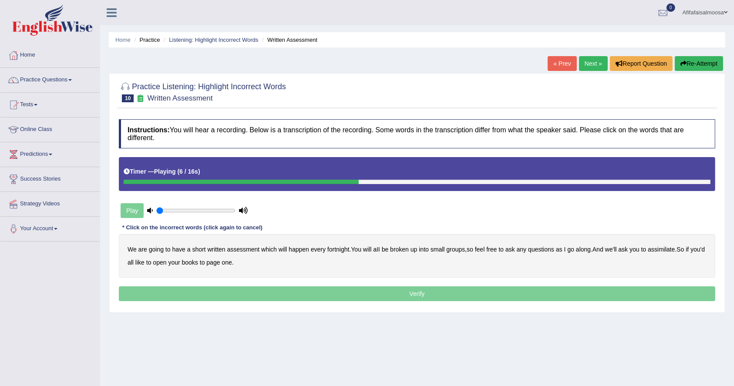
click at [400, 250] on b "broken" at bounding box center [399, 249] width 19 height 7
click at [615, 250] on b "we'll" at bounding box center [611, 249] width 12 height 7
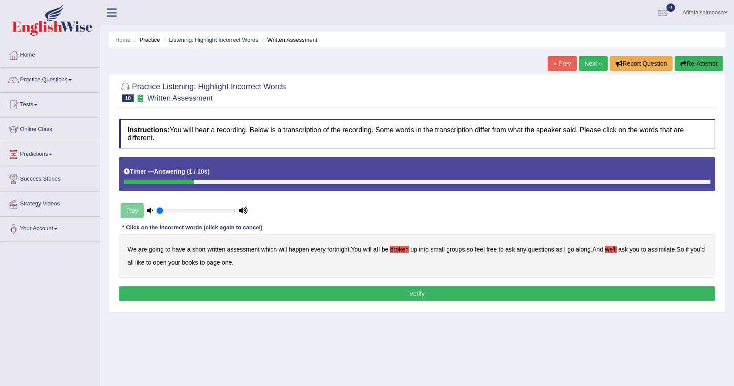
click at [311, 288] on button "Verify" at bounding box center [417, 293] width 596 height 15
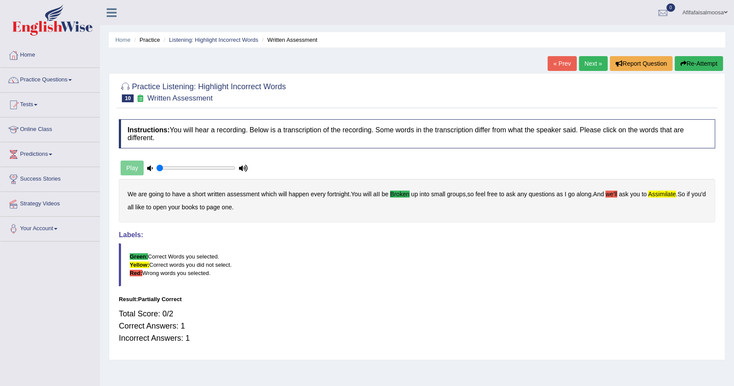
click at [129, 168] on div "Play" at bounding box center [184, 168] width 131 height 22
click at [587, 64] on link "Next »" at bounding box center [593, 63] width 29 height 15
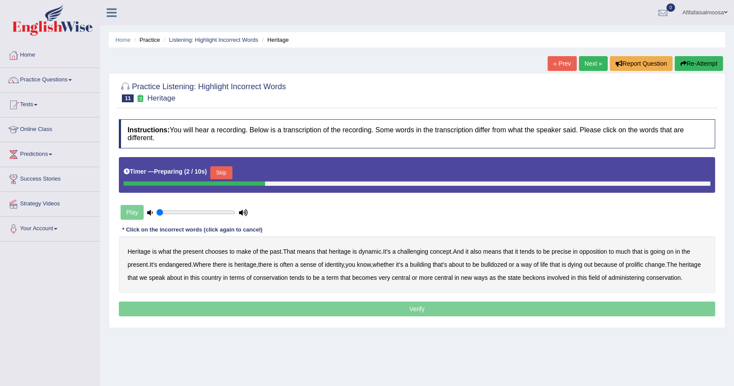
click at [228, 174] on button "Skip" at bounding box center [221, 172] width 22 height 13
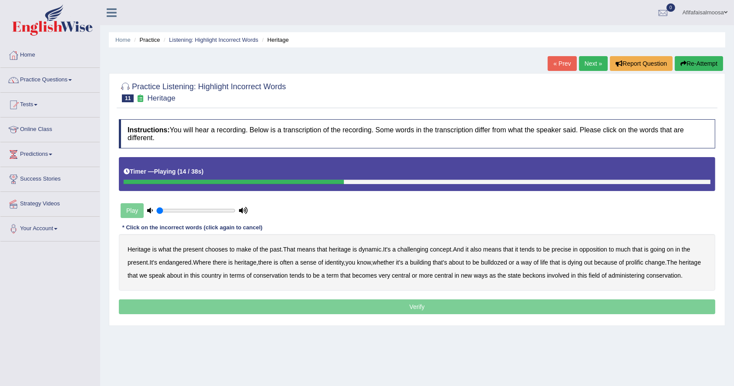
click at [562, 249] on b "precise" at bounding box center [562, 249] width 20 height 7
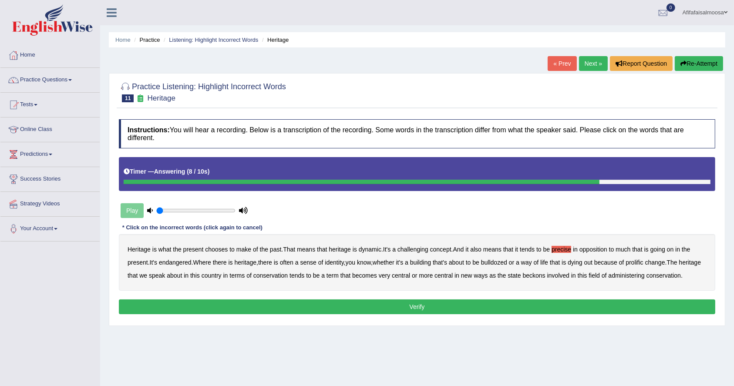
click at [461, 302] on button "Verify" at bounding box center [417, 306] width 596 height 15
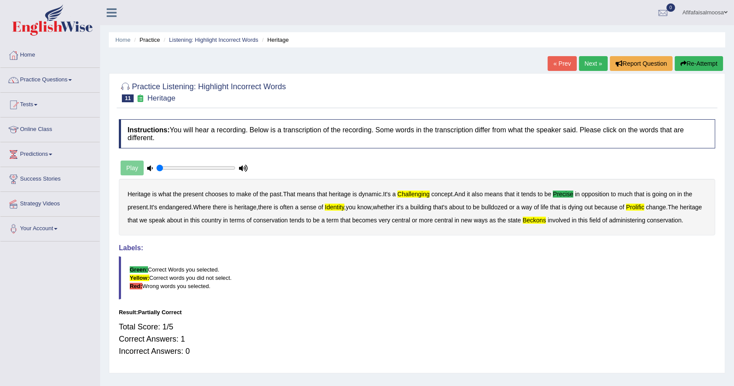
click at [587, 60] on link "Next »" at bounding box center [593, 63] width 29 height 15
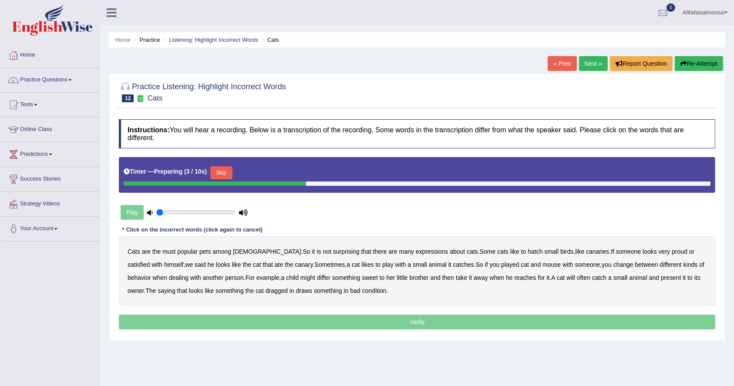
click at [213, 174] on div "Timer — Preparing ( 3 / 10s ) Skip" at bounding box center [417, 172] width 587 height 17
click at [228, 169] on button "Skip" at bounding box center [221, 172] width 22 height 13
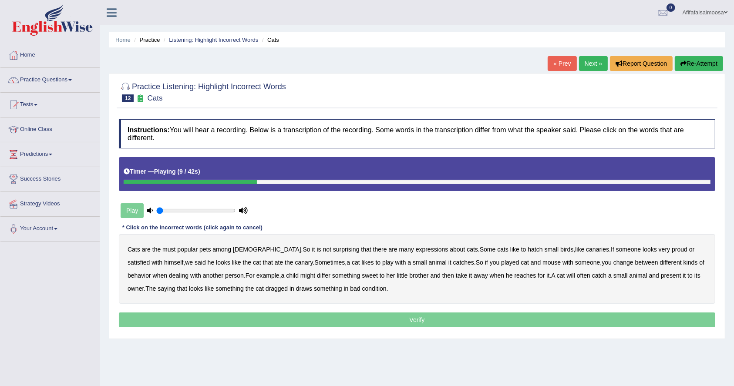
click at [528, 247] on b "hatch" at bounding box center [535, 249] width 15 height 7
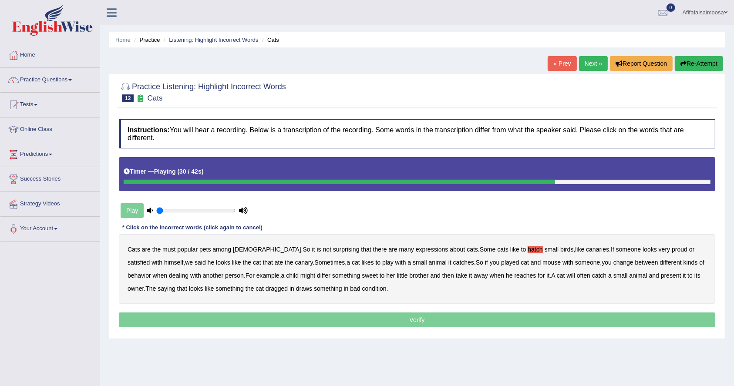
click at [317, 277] on b "differ" at bounding box center [323, 275] width 13 height 7
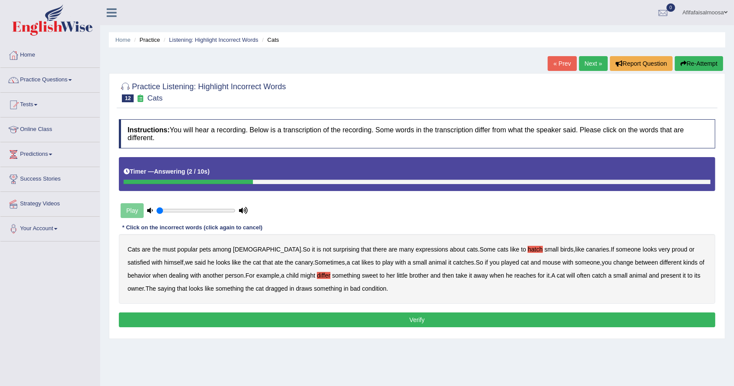
click at [296, 287] on b "draws" at bounding box center [304, 288] width 16 height 7
click at [334, 317] on button "Verify" at bounding box center [417, 320] width 596 height 15
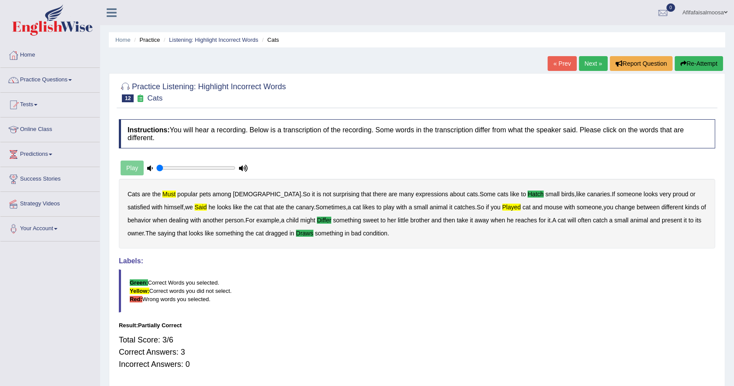
click at [586, 61] on link "Next »" at bounding box center [593, 63] width 29 height 15
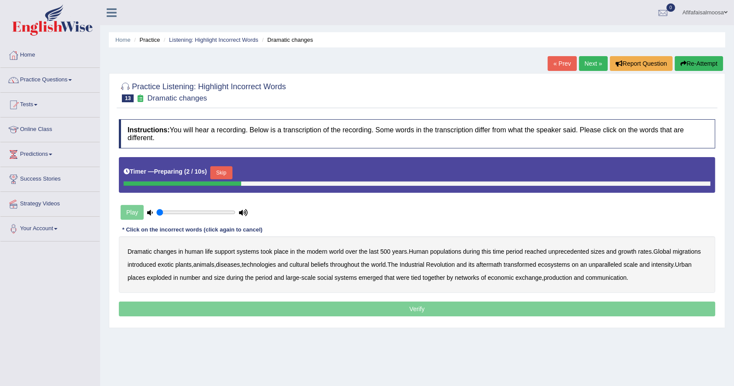
click at [223, 172] on button "Skip" at bounding box center [221, 172] width 22 height 13
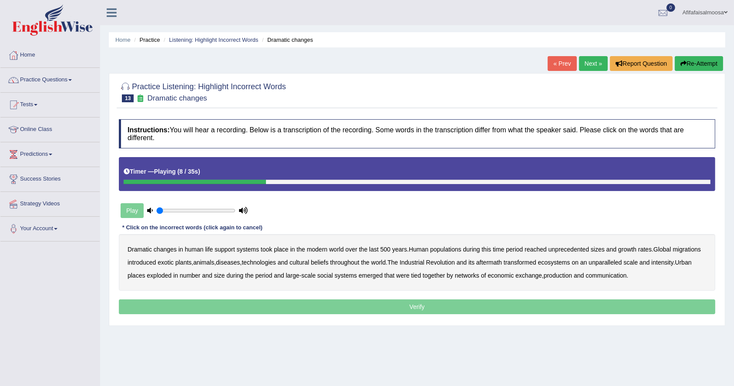
click at [446, 251] on b "populations" at bounding box center [445, 249] width 31 height 7
click at [235, 262] on b "diseases" at bounding box center [228, 262] width 24 height 7
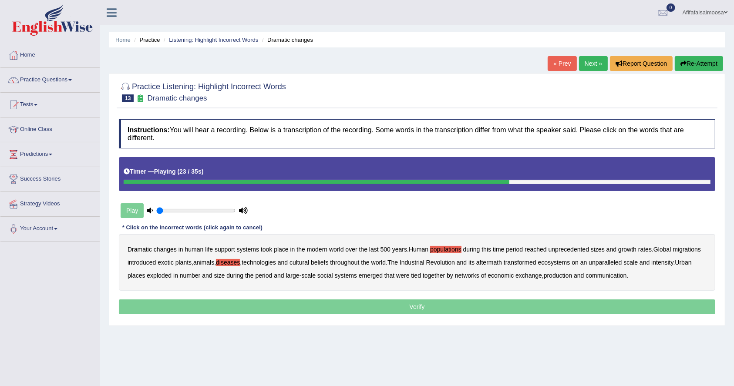
click at [568, 262] on b "ecosystems" at bounding box center [554, 262] width 32 height 7
click at [561, 276] on b "production" at bounding box center [558, 275] width 28 height 7
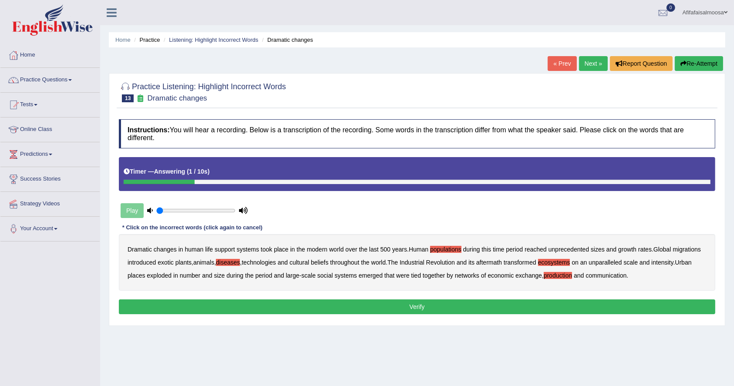
click at [536, 300] on button "Verify" at bounding box center [417, 306] width 596 height 15
